Goal: Task Accomplishment & Management: Manage account settings

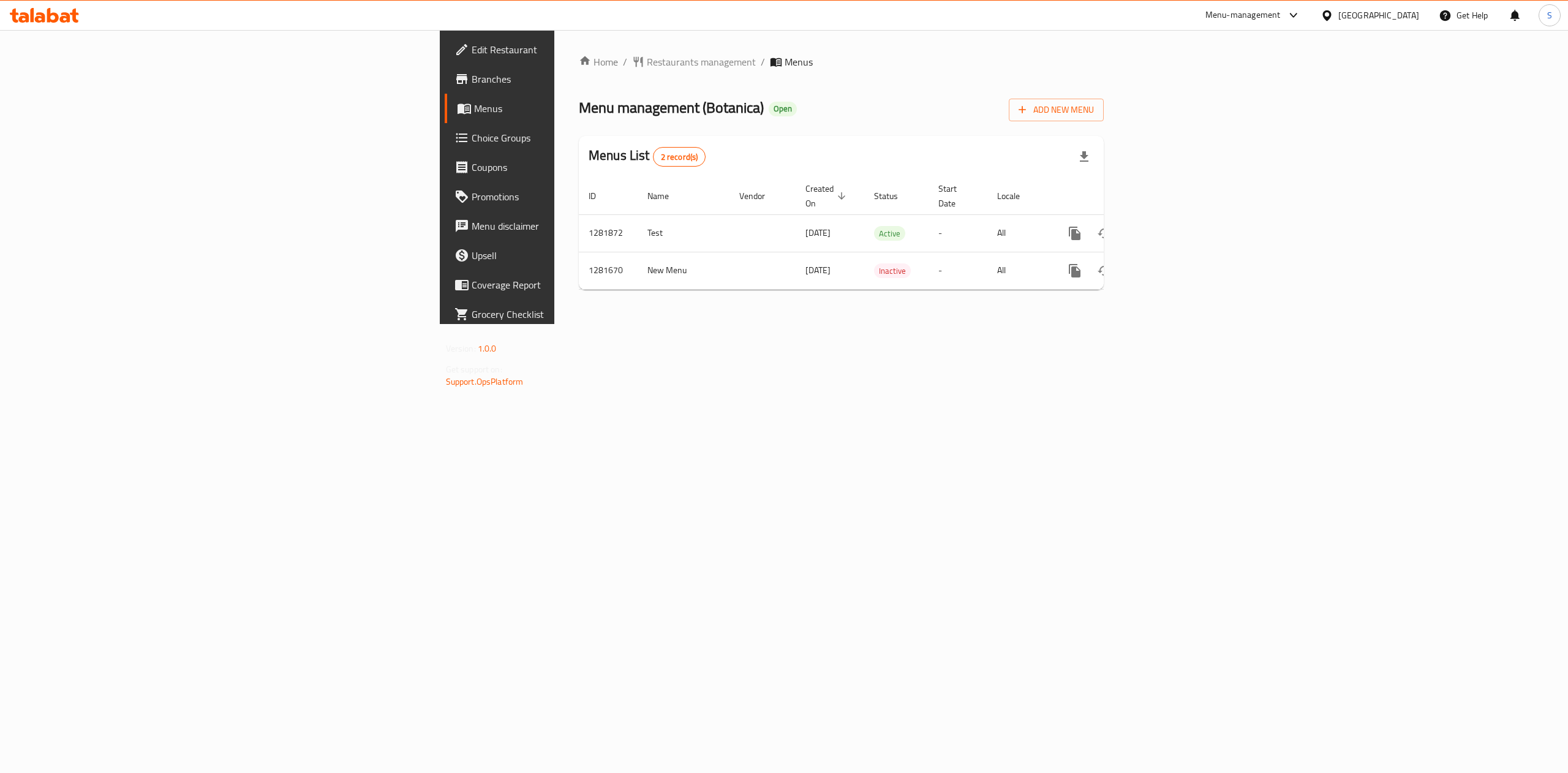
click at [472, 71] on span "Branches" at bounding box center [582, 78] width 221 height 14
click at [1170, 226] on icon "enhanced table" at bounding box center [1163, 233] width 14 height 14
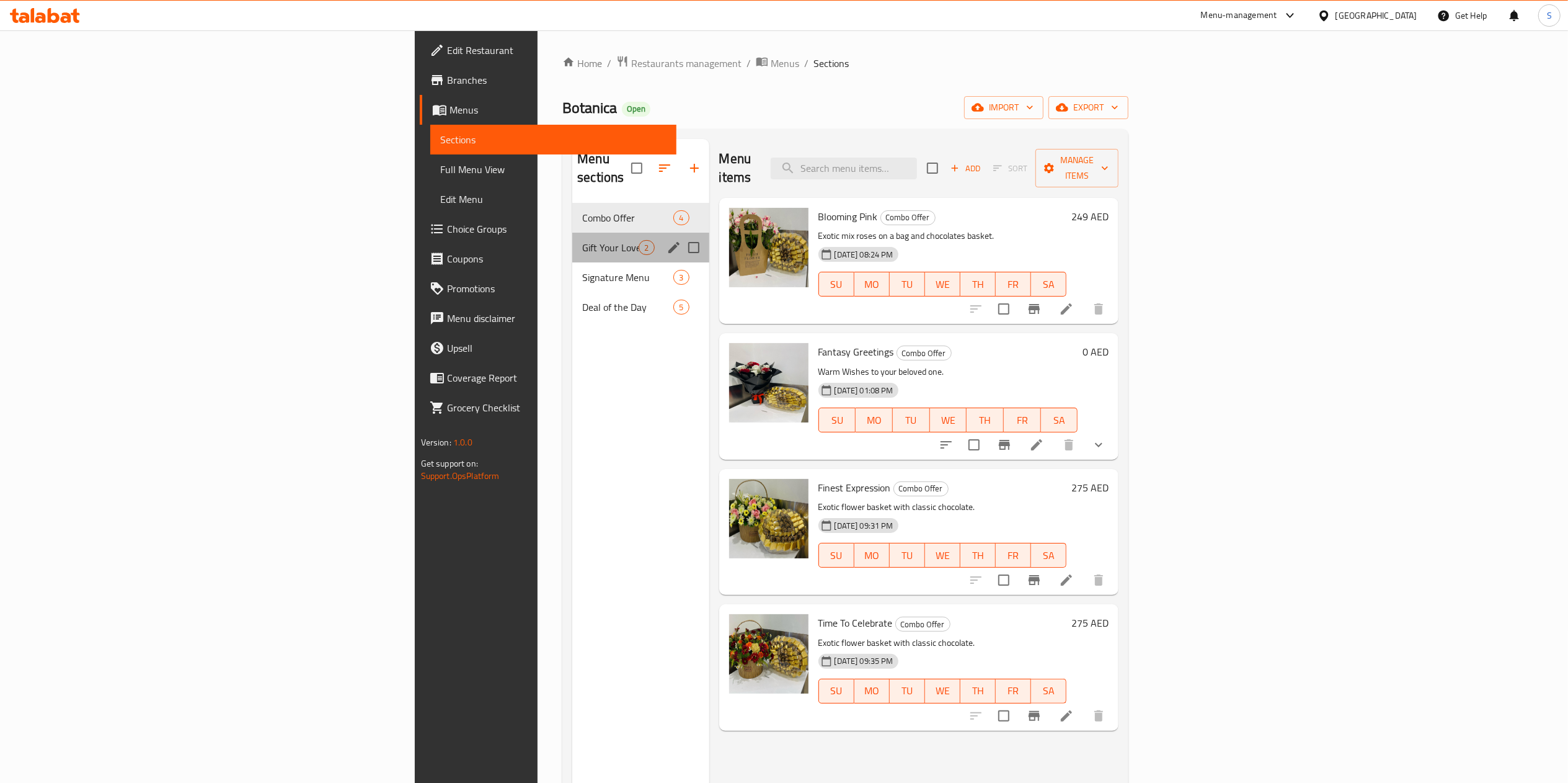
click at [572, 232] on div "Gift Your Loved One 2" at bounding box center [641, 247] width 137 height 30
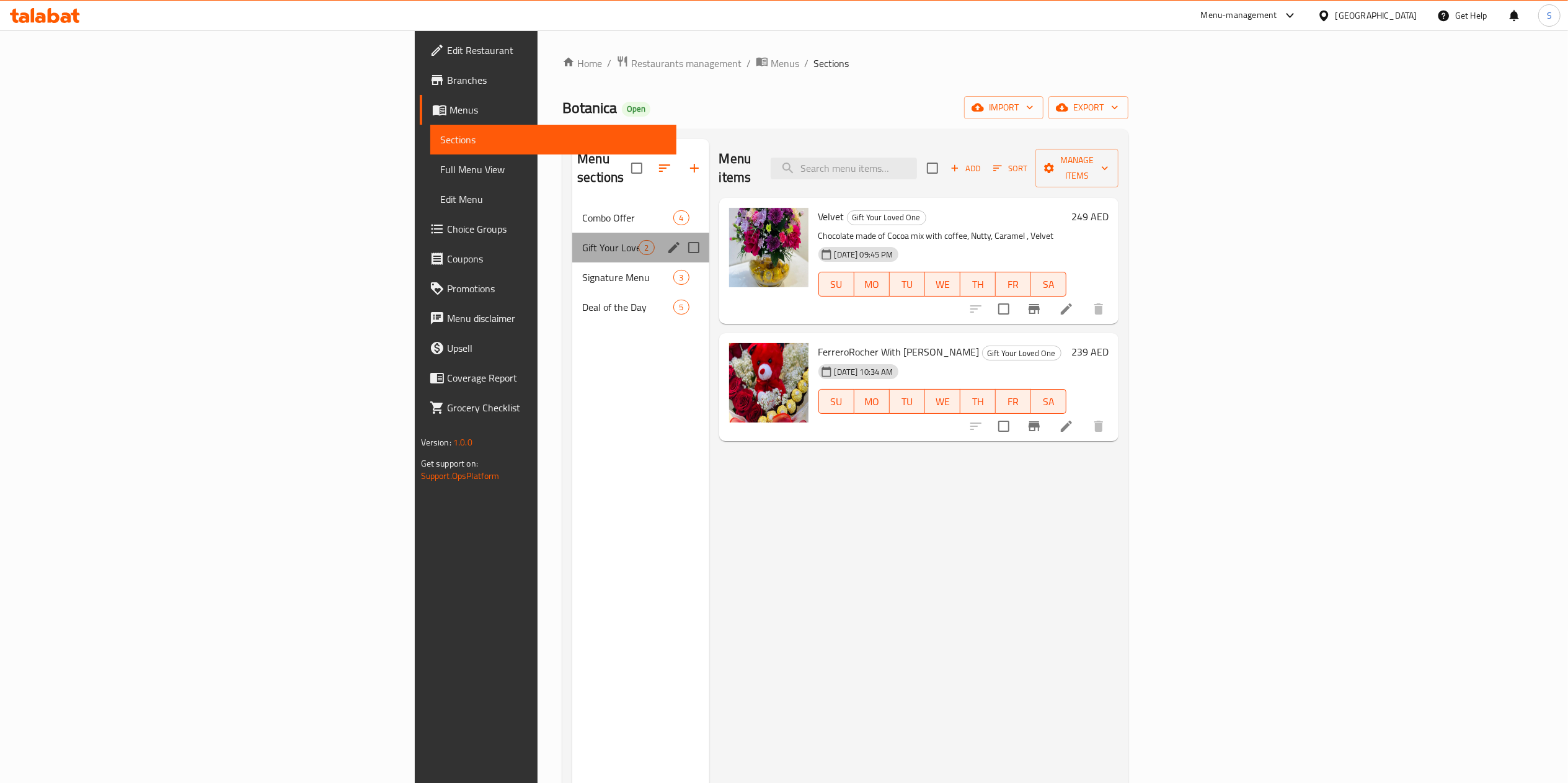
click at [572, 238] on div "Gift Your Loved One 2" at bounding box center [641, 247] width 137 height 30
click at [572, 262] on div "Signature Menu 3" at bounding box center [641, 277] width 137 height 30
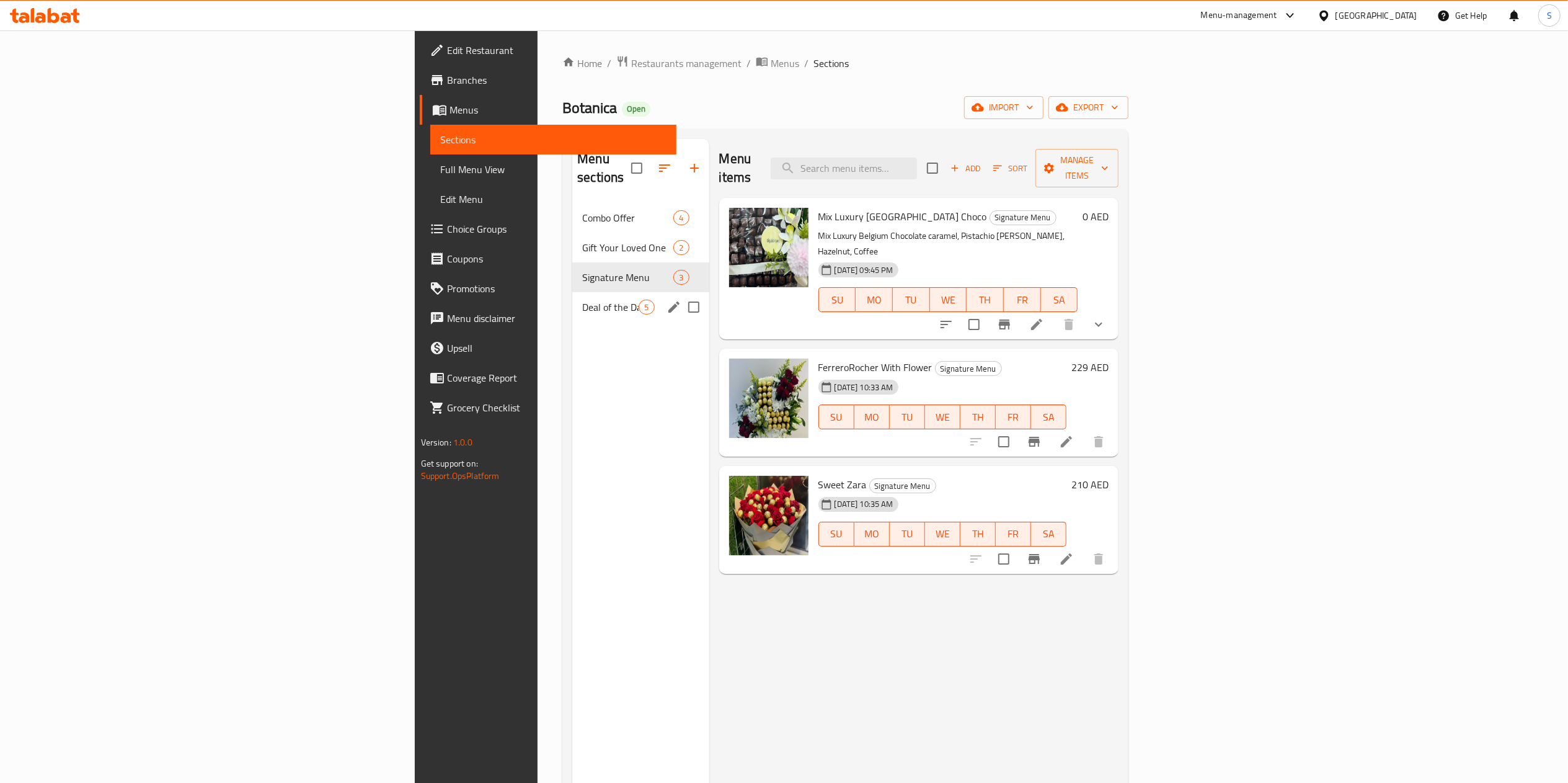
click at [582, 299] on span "Deal of the Day" at bounding box center [610, 306] width 57 height 15
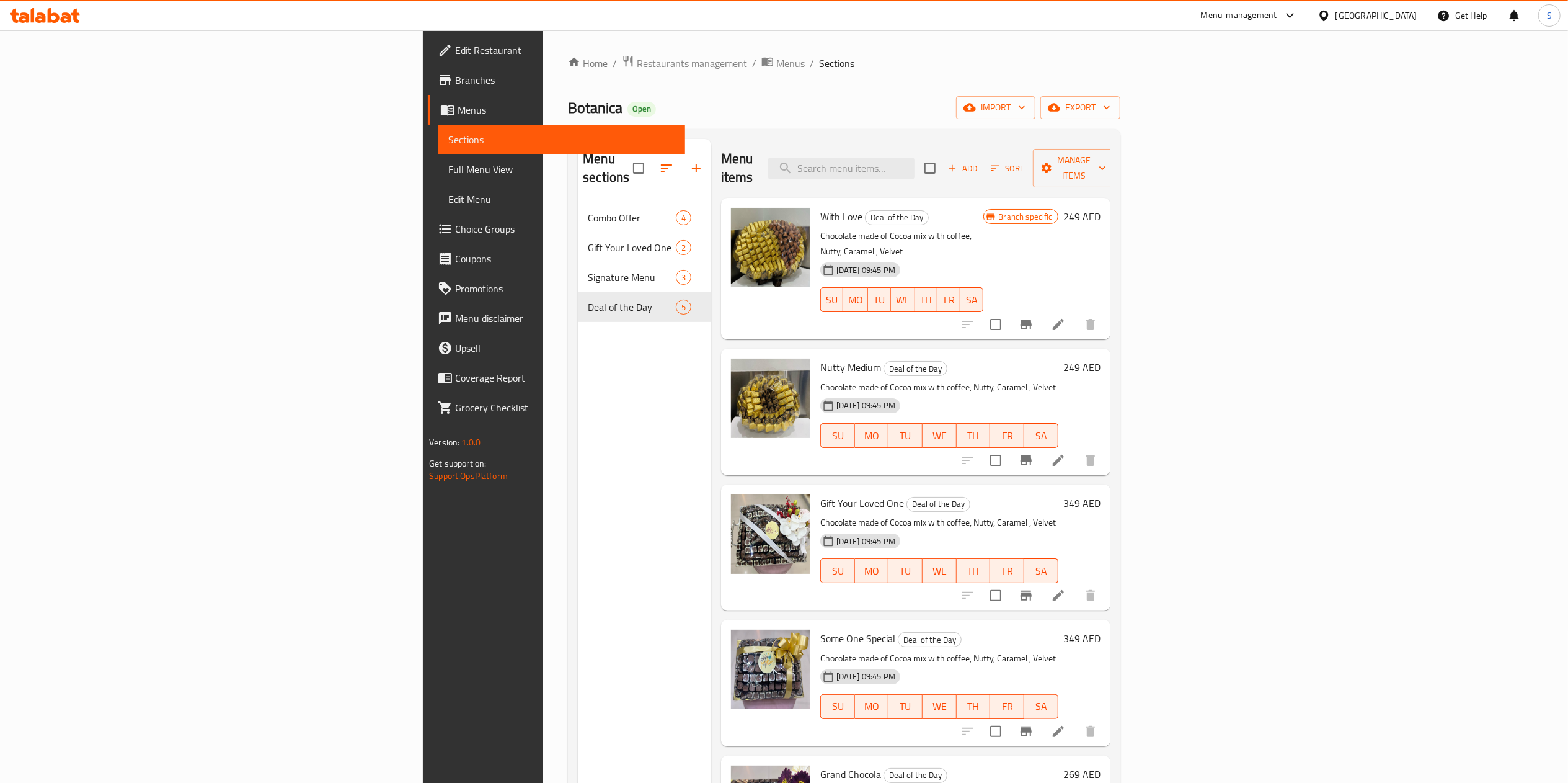
scroll to position [175, 0]
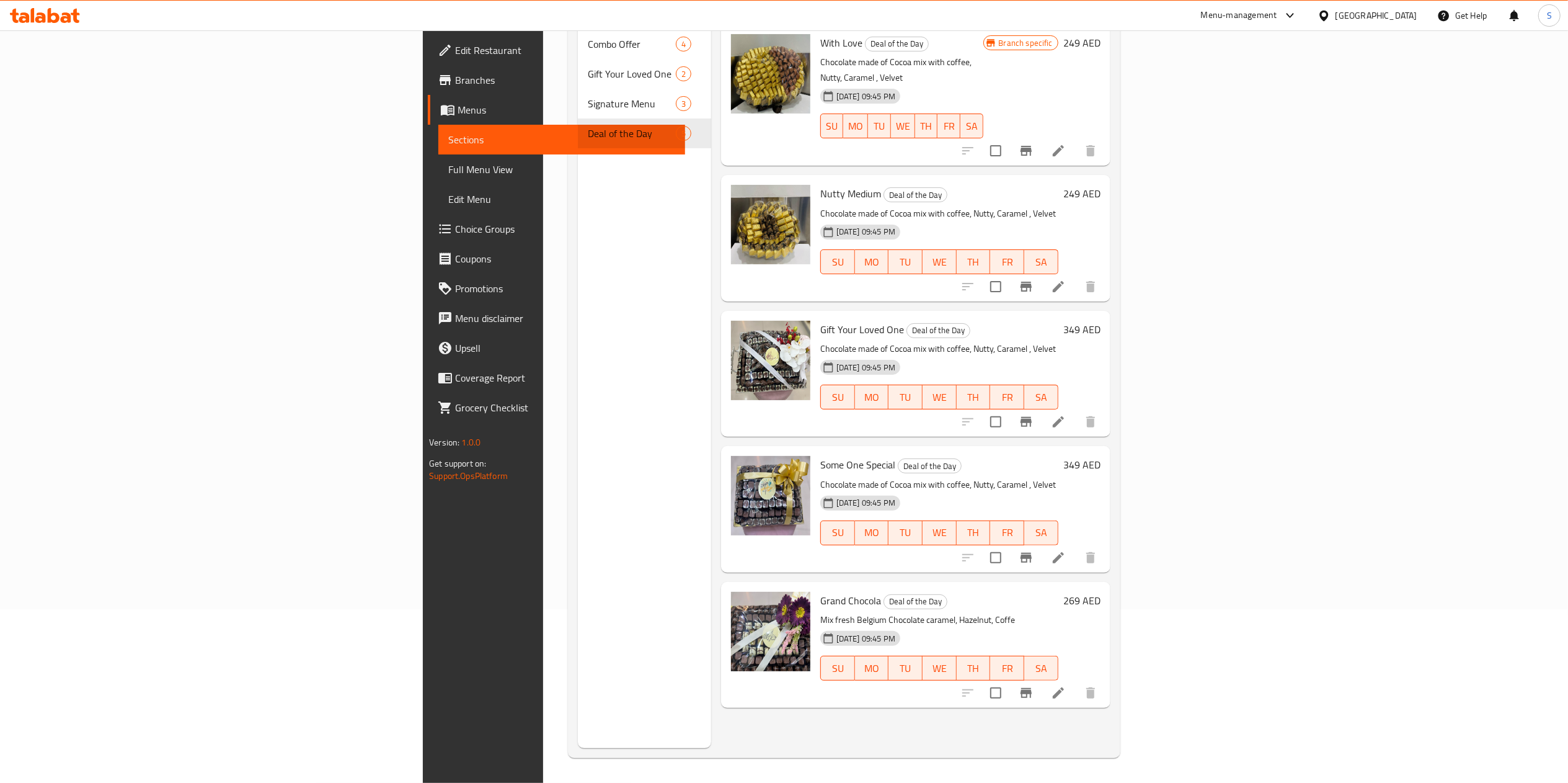
click at [578, 304] on div "Menu sections Combo Offer 4 Gift Your Loved One 2 Signature Menu 3 Deal of the …" at bounding box center [645, 356] width 134 height 783
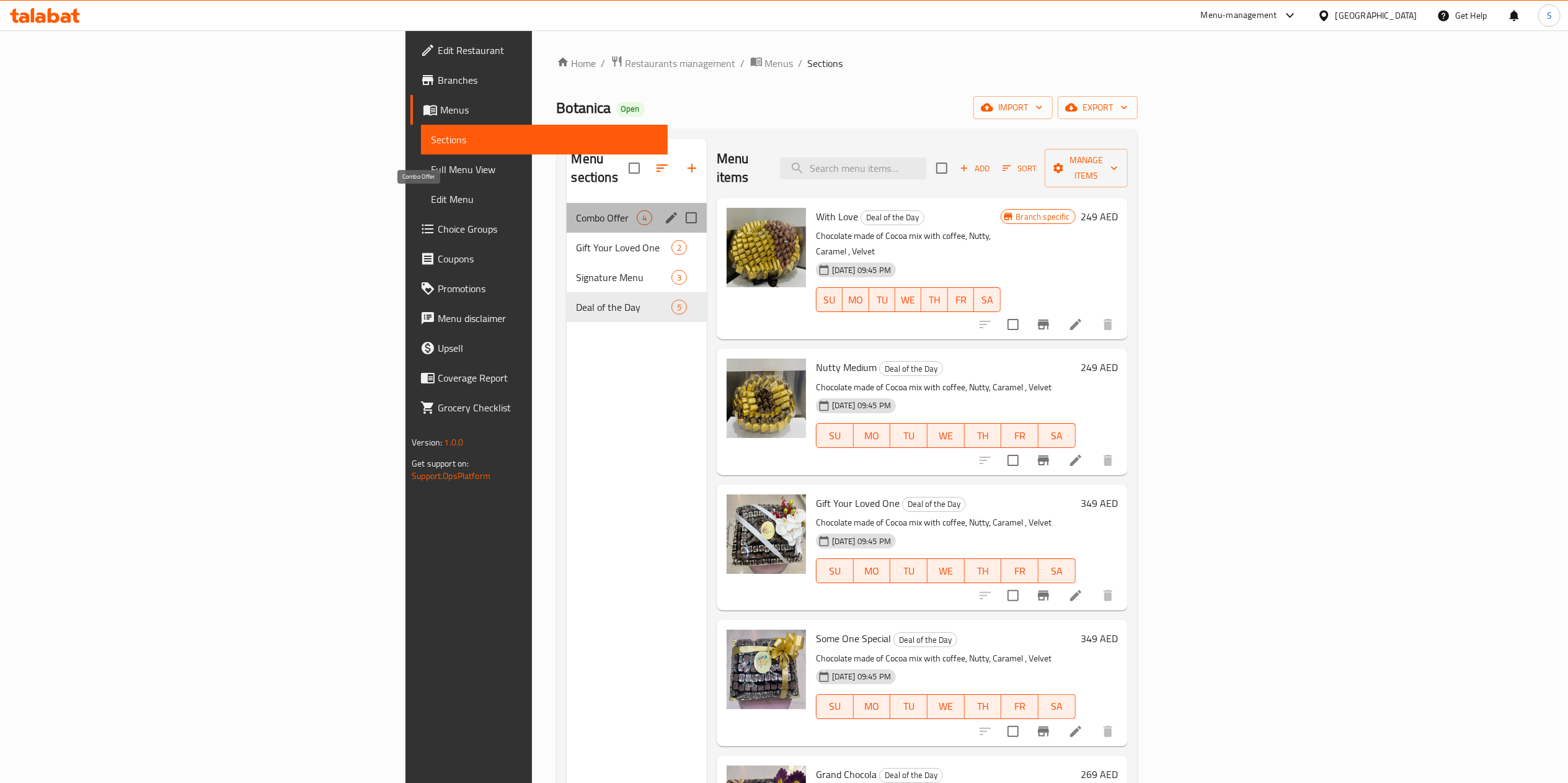
click at [576, 211] on span "Combo Offer" at bounding box center [607, 217] width 60 height 15
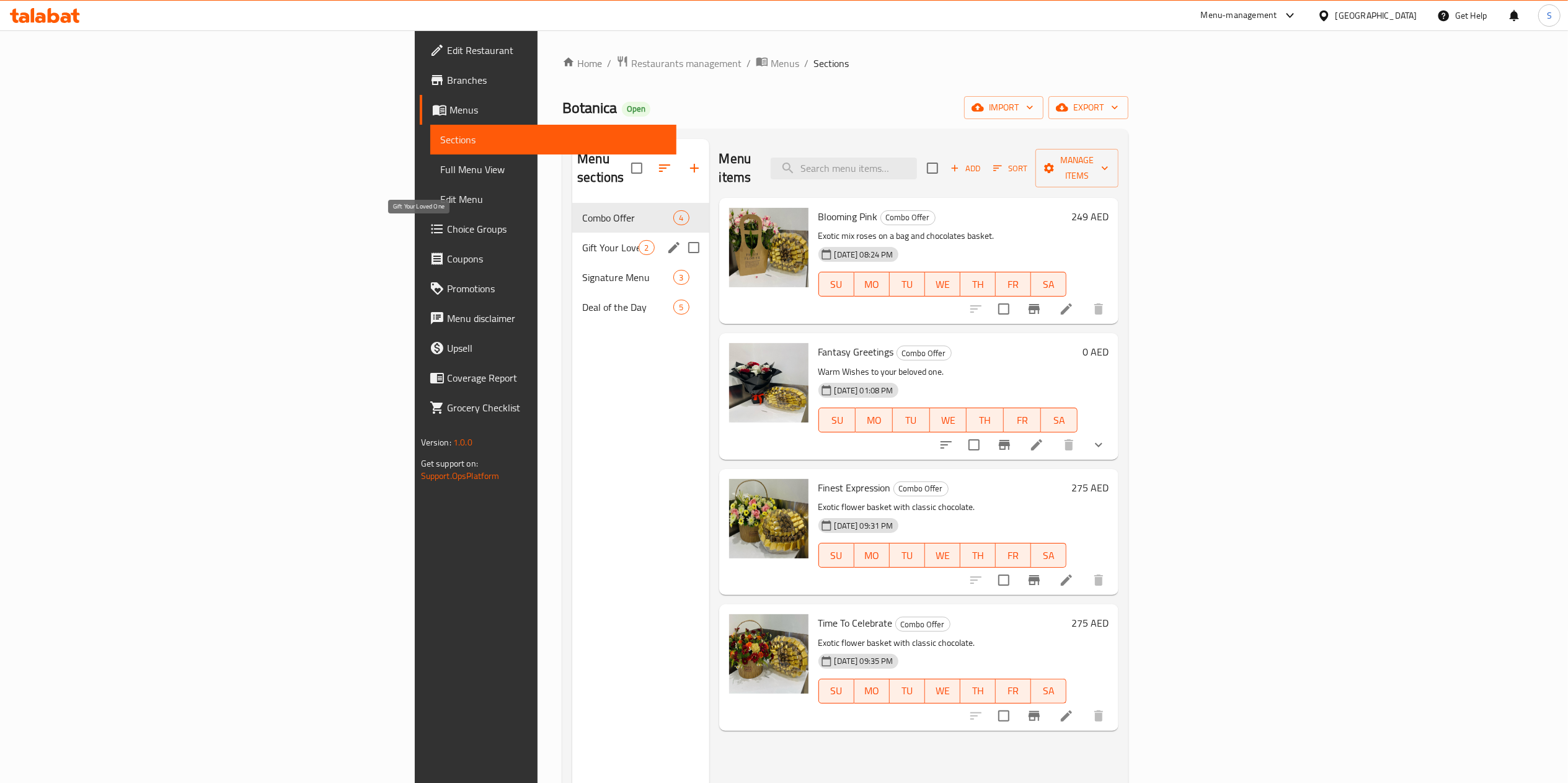
click at [582, 240] on span "Gift Your Loved One" at bounding box center [610, 247] width 57 height 15
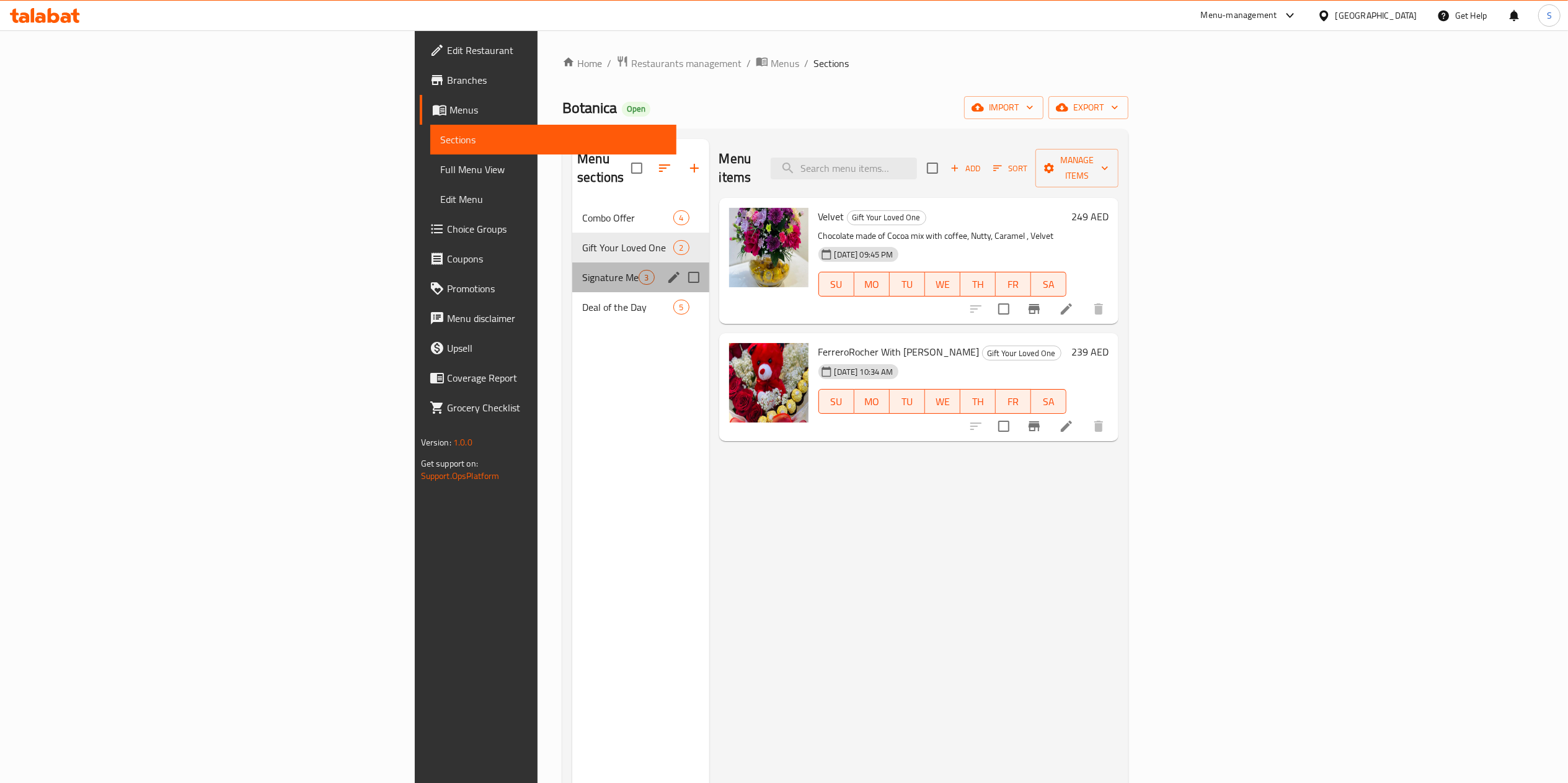
click at [572, 262] on div "Signature Menu 3" at bounding box center [641, 277] width 137 height 30
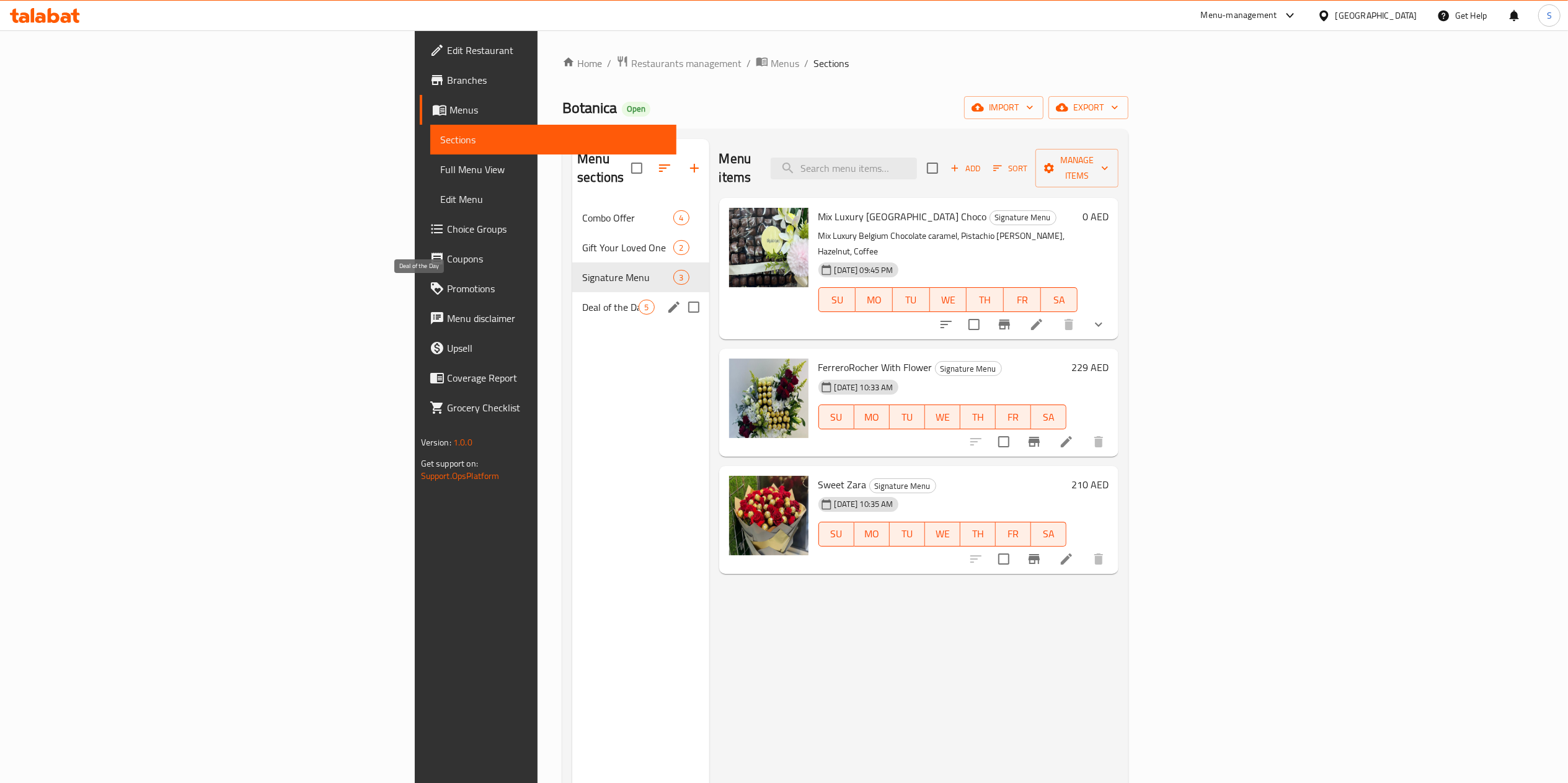
click at [582, 299] on span "Deal of the Day" at bounding box center [610, 306] width 57 height 15
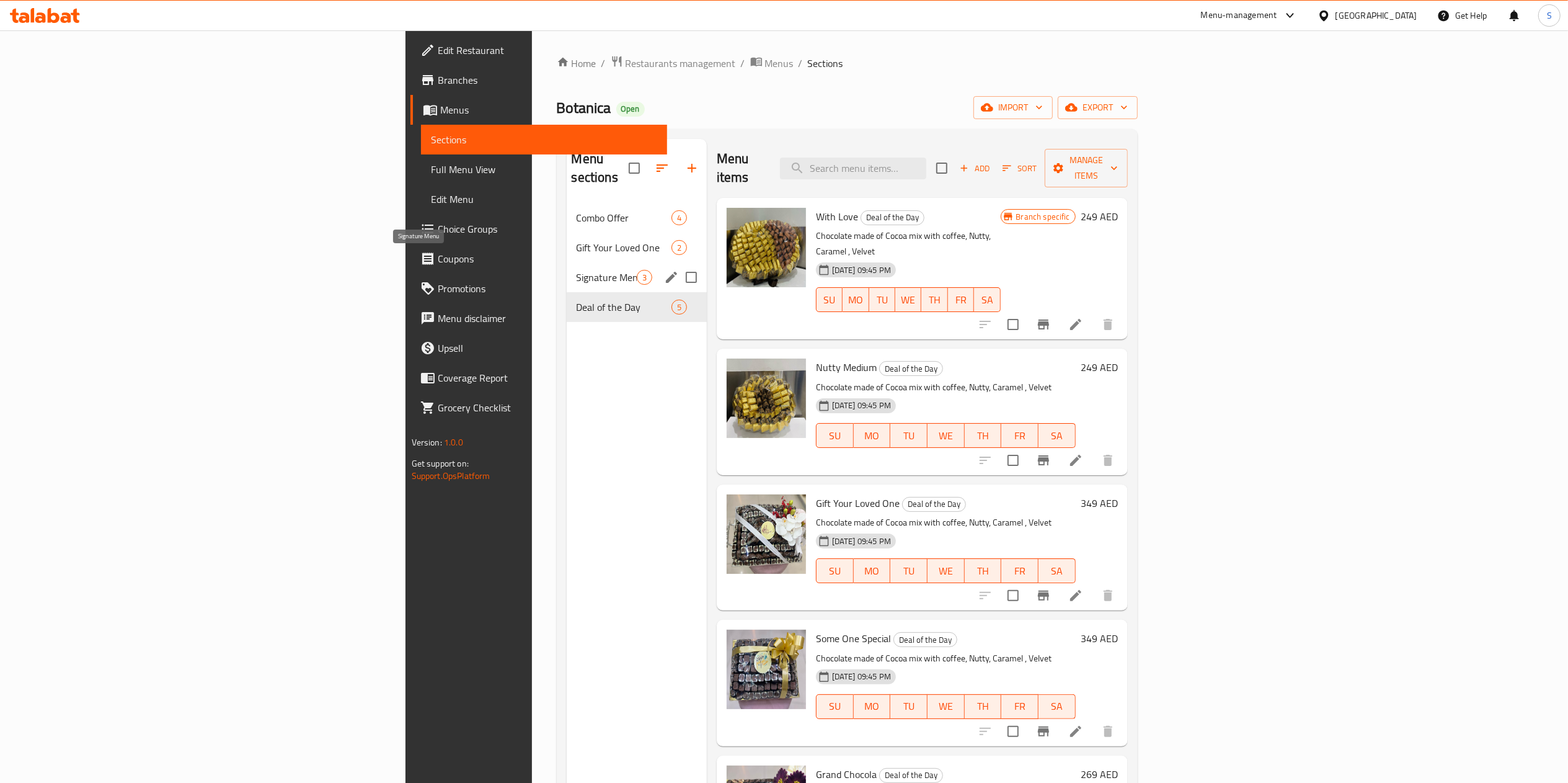
click at [576, 270] on span "Signature Menu" at bounding box center [607, 277] width 60 height 15
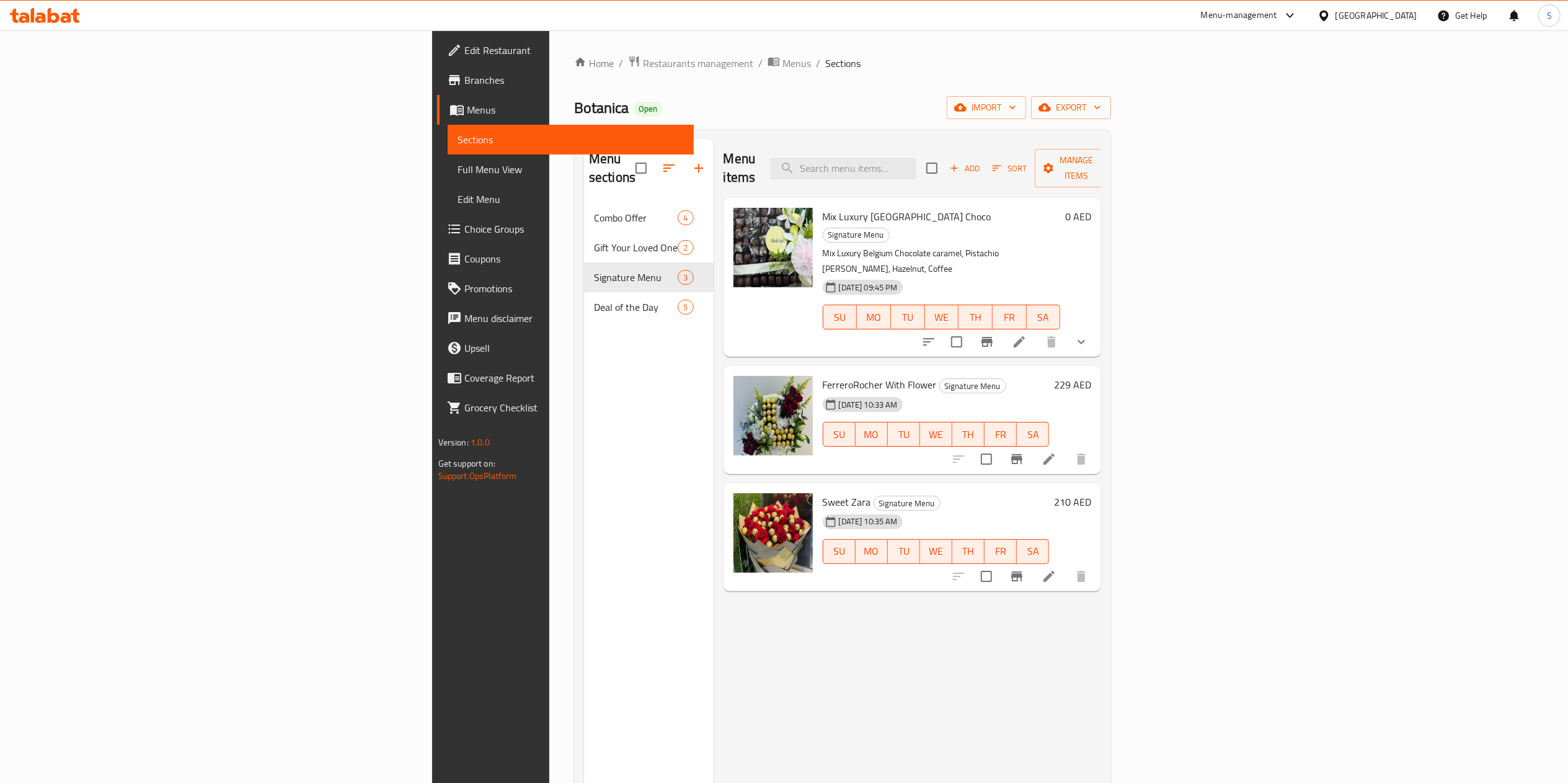
click at [697, 111] on div "Botanica Open import export" at bounding box center [843, 108] width 537 height 23
